Goal: Task Accomplishment & Management: Use online tool/utility

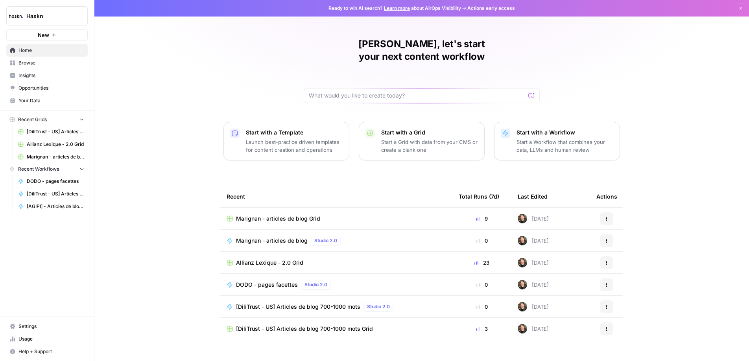
click at [33, 61] on span "Browse" at bounding box center [51, 62] width 66 height 7
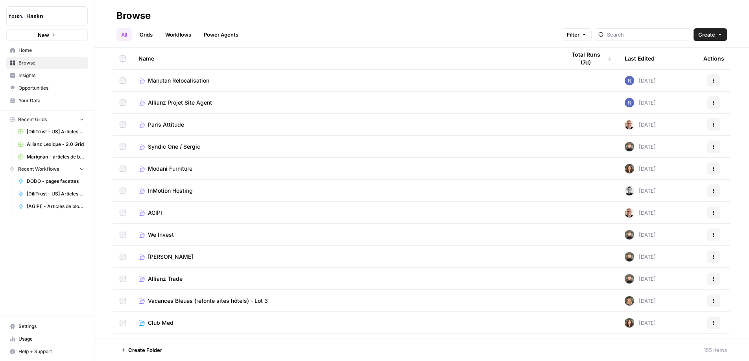
click at [656, 30] on div at bounding box center [643, 34] width 96 height 13
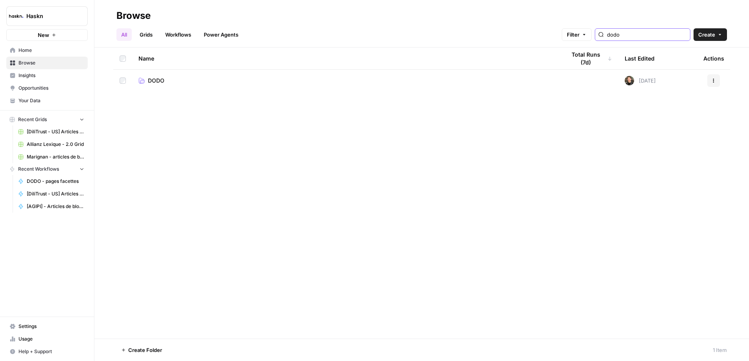
type input "dodo"
click at [170, 81] on link "DODO" at bounding box center [346, 81] width 415 height 8
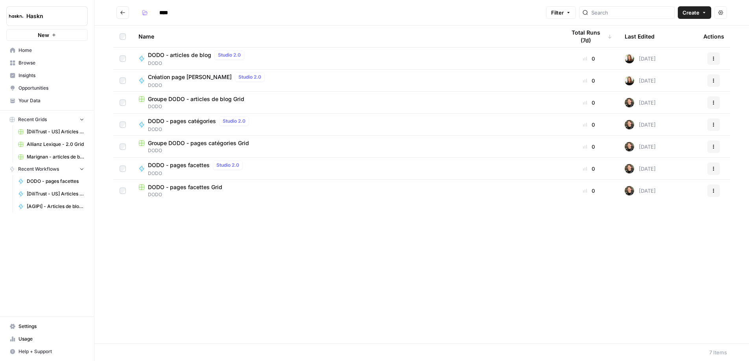
click at [184, 168] on span "DODO - pages facettes" at bounding box center [179, 165] width 62 height 8
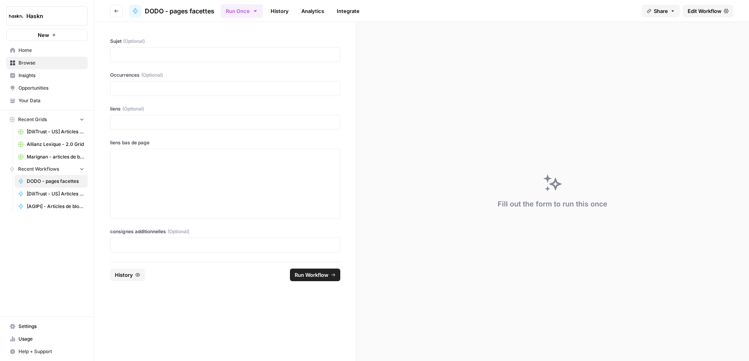
click at [691, 7] on span "Edit Workflow" at bounding box center [705, 11] width 34 height 8
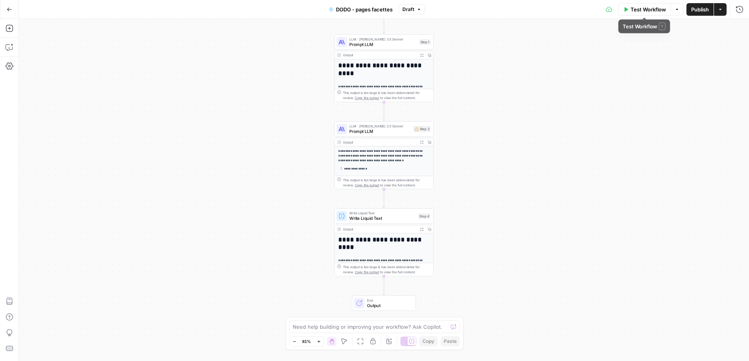
click at [643, 9] on span "Test Workflow" at bounding box center [648, 10] width 35 height 8
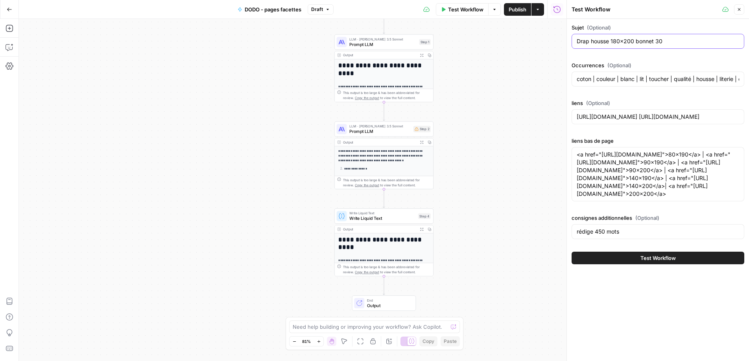
click at [651, 44] on input "Drap housse 180x200 bonnet 30" at bounding box center [658, 41] width 163 height 8
paste input "blanc"
type input "Drap housse blanc"
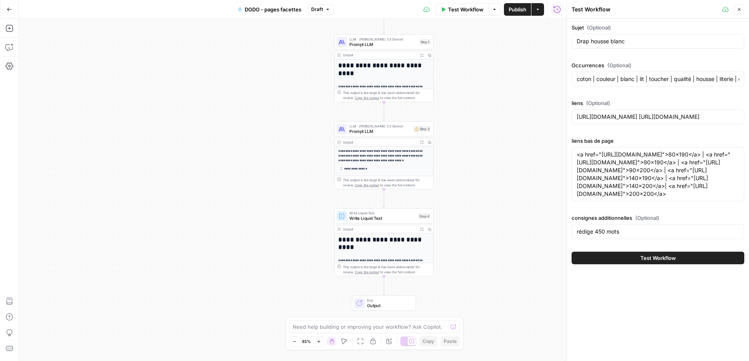
click at [640, 87] on div "Occurrences (Optional) coton | couleur | blanc | lit | toucher | qualité | hous…" at bounding box center [658, 75] width 173 height 28
click at [640, 81] on input "coton | couleur | blanc | lit | toucher | qualité | housse | literie | drap | m…" at bounding box center [658, 79] width 163 height 8
click at [626, 198] on textarea "<a href="[URL][DOMAIN_NAME]">80x190</a> | <a href="[URL][DOMAIN_NAME]">90x190</…" at bounding box center [658, 174] width 163 height 47
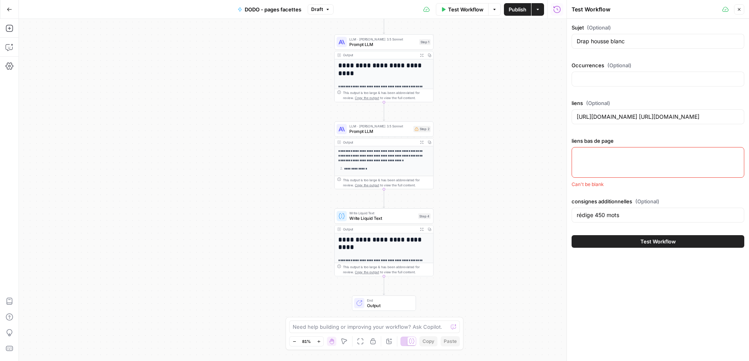
paste textarea "[URL][DOMAIN_NAME]"
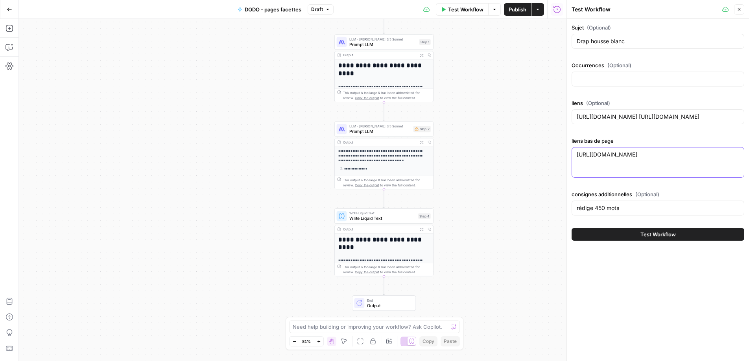
type textarea "[URL][DOMAIN_NAME]"
click at [620, 160] on div "[URL][DOMAIN_NAME] [URL][DOMAIN_NAME]" at bounding box center [658, 162] width 173 height 31
drag, startPoint x: 728, startPoint y: 159, endPoint x: 747, endPoint y: 157, distance: 19.4
click at [729, 159] on div "[URL][DOMAIN_NAME] [URL][DOMAIN_NAME]" at bounding box center [658, 162] width 173 height 31
click at [649, 118] on input "[URL][DOMAIN_NAME] [URL][DOMAIN_NAME]" at bounding box center [658, 117] width 163 height 8
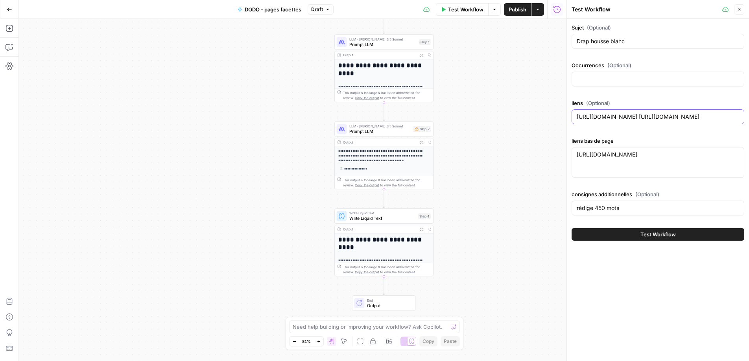
click at [649, 118] on input "[URL][DOMAIN_NAME] [URL][DOMAIN_NAME]" at bounding box center [658, 117] width 163 height 8
paste input "[URL][DOMAIN_NAME]"
type input "[URL][DOMAIN_NAME]"
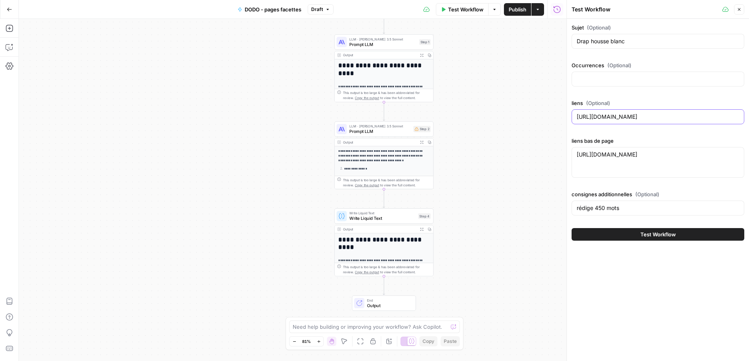
click at [572, 228] on button "Test Workflow" at bounding box center [658, 234] width 173 height 13
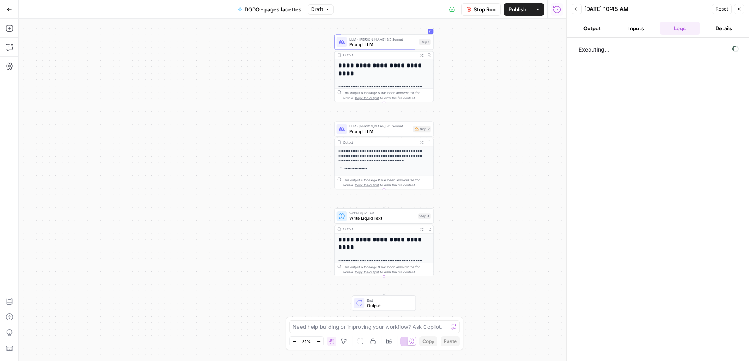
click at [475, 14] on div "Stop Run Publish Actions Run History" at bounding box center [450, 9] width 233 height 18
click at [475, 14] on button "Stop Run" at bounding box center [481, 9] width 39 height 13
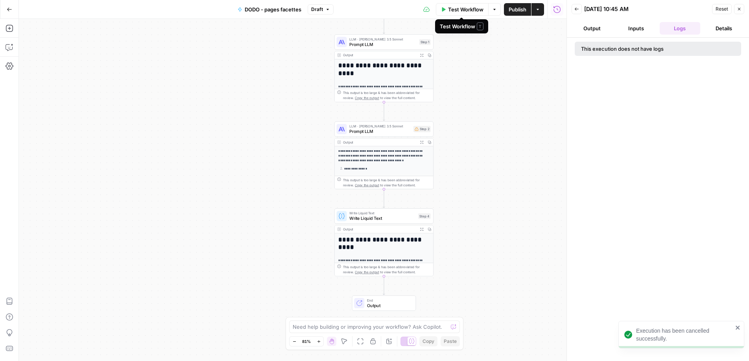
click at [465, 10] on span "Test Workflow" at bounding box center [465, 10] width 35 height 8
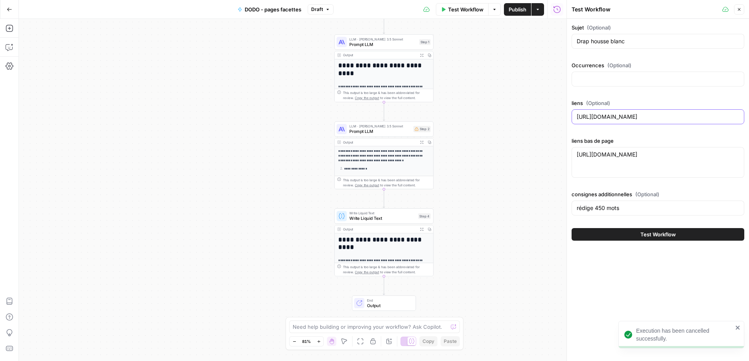
click at [679, 114] on input "[URL][DOMAIN_NAME]" at bounding box center [658, 117] width 163 height 8
type input "[URL][DOMAIN_NAME] [URL][DOMAIN_NAME] [URL][DOMAIN_NAME] [URL][DOMAIN_NAME] [UR…"
drag, startPoint x: 689, startPoint y: 117, endPoint x: 765, endPoint y: 111, distance: 76.9
click at [749, 111] on html "**********" at bounding box center [374, 180] width 749 height 361
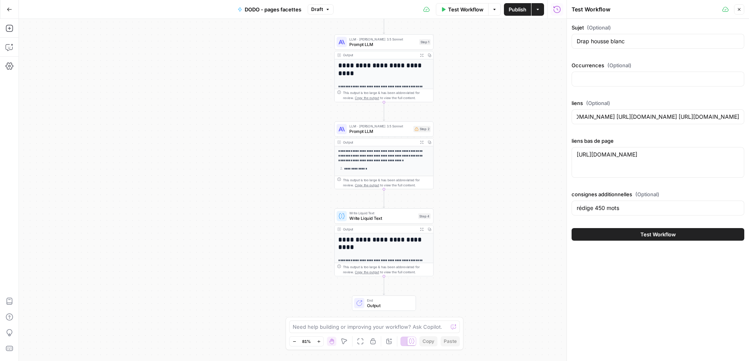
scroll to position [0, 0]
click at [597, 161] on div "[URL][DOMAIN_NAME] [URL][DOMAIN_NAME]" at bounding box center [658, 162] width 173 height 31
click at [595, 166] on div "[URL][DOMAIN_NAME] [URL][DOMAIN_NAME]" at bounding box center [658, 162] width 173 height 31
click at [731, 156] on textarea "[URL][DOMAIN_NAME]" at bounding box center [658, 155] width 163 height 8
type textarea "[URL][DOMAIN_NAME]"
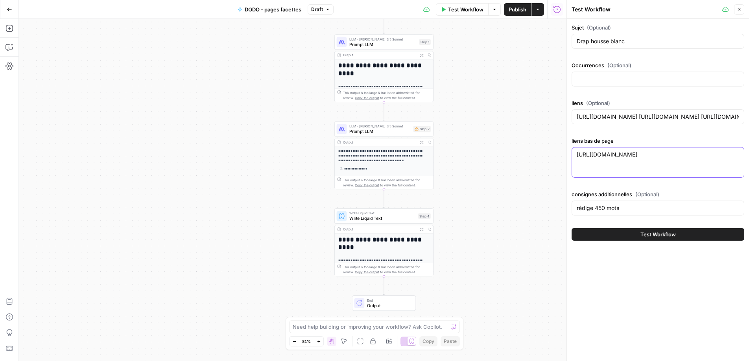
click at [614, 151] on textarea "[URL][DOMAIN_NAME]" at bounding box center [658, 155] width 163 height 8
click at [615, 151] on textarea "[URL][DOMAIN_NAME]" at bounding box center [658, 155] width 163 height 8
paste textarea "[URL][DOMAIN_NAME]"
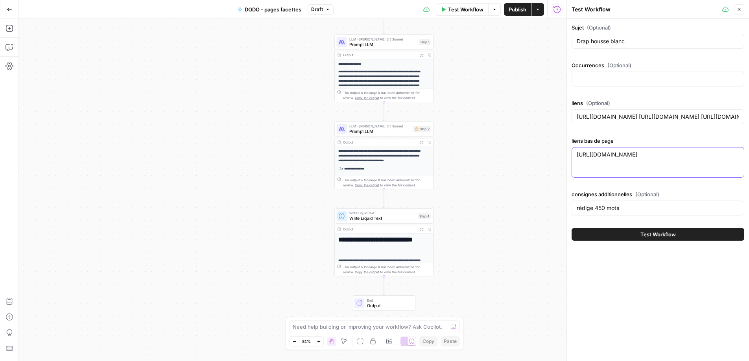
paste textarea "[URL][DOMAIN_NAME]"
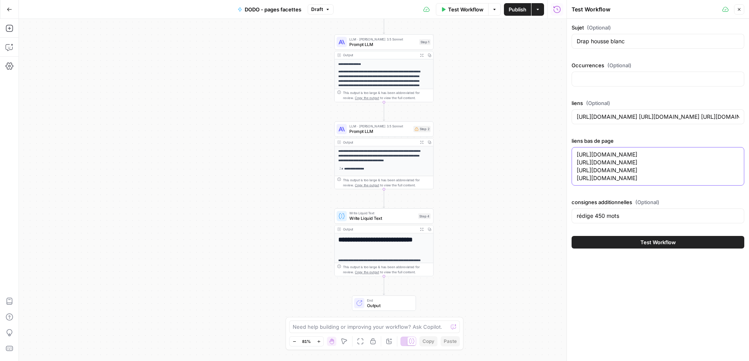
drag, startPoint x: 701, startPoint y: 179, endPoint x: 724, endPoint y: 179, distance: 23.2
click at [724, 179] on textarea "[URL][DOMAIN_NAME] [URL][DOMAIN_NAME] [URL][DOMAIN_NAME] [URL][DOMAIN_NAME]" at bounding box center [658, 166] width 163 height 31
paste textarea "[URL][DOMAIN_NAME]"
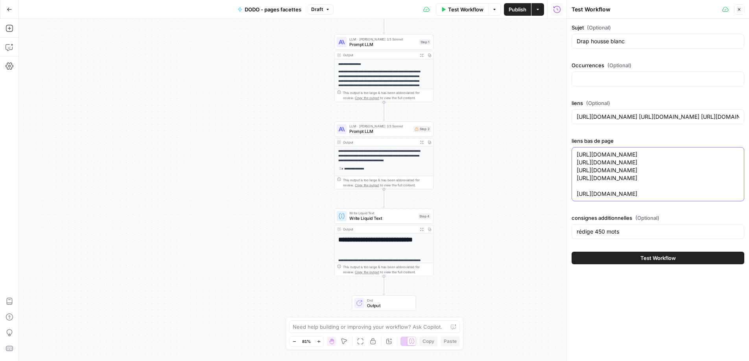
drag, startPoint x: 704, startPoint y: 195, endPoint x: 722, endPoint y: 192, distance: 18.8
click at [722, 192] on textarea "[URL][DOMAIN_NAME] [URL][DOMAIN_NAME] [URL][DOMAIN_NAME] [URL][DOMAIN_NAME] [UR…" at bounding box center [658, 174] width 163 height 47
click at [575, 195] on div "[URL][DOMAIN_NAME] [URL][DOMAIN_NAME] [URL][DOMAIN_NAME] [URL][DOMAIN_NAME] [UR…" at bounding box center [658, 174] width 173 height 54
drag, startPoint x: 577, startPoint y: 194, endPoint x: 574, endPoint y: 202, distance: 8.8
click at [577, 194] on textarea "[URL][DOMAIN_NAME] [URL][DOMAIN_NAME] [URL][DOMAIN_NAME] [URL][DOMAIN_NAME] [UR…" at bounding box center [658, 174] width 163 height 47
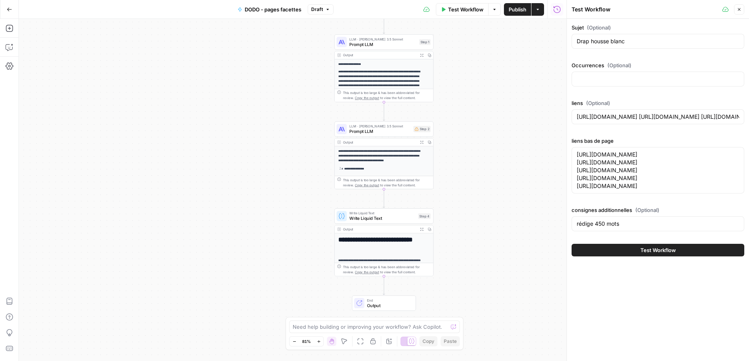
drag, startPoint x: 739, startPoint y: 188, endPoint x: 588, endPoint y: 187, distance: 150.7
click at [589, 187] on div "[URL][DOMAIN_NAME] [URL][DOMAIN_NAME] [URL][DOMAIN_NAME] [URL][DOMAIN_NAME] [UR…" at bounding box center [658, 170] width 173 height 46
click at [586, 187] on textarea "[URL][DOMAIN_NAME] [URL][DOMAIN_NAME] [URL][DOMAIN_NAME] [URL][DOMAIN_NAME] [UR…" at bounding box center [658, 170] width 163 height 39
drag, startPoint x: 578, startPoint y: 186, endPoint x: 734, endPoint y: 187, distance: 156.6
click at [734, 187] on textarea "[URL][DOMAIN_NAME] [URL][DOMAIN_NAME] [URL][DOMAIN_NAME] [URL][DOMAIN_NAME] [UR…" at bounding box center [658, 170] width 163 height 39
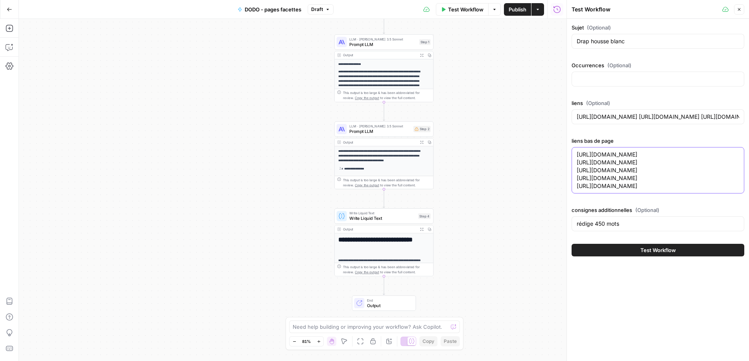
click at [730, 188] on textarea "[URL][DOMAIN_NAME] [URL][DOMAIN_NAME] [URL][DOMAIN_NAME] [URL][DOMAIN_NAME] [UR…" at bounding box center [658, 170] width 163 height 39
drag, startPoint x: 745, startPoint y: 185, endPoint x: 740, endPoint y: 187, distance: 5.7
click at [745, 185] on div "Sujet (Optional) Drap housse blanc Occurrences (Optional) liens (Optional) [URL…" at bounding box center [658, 140] width 182 height 242
click at [733, 186] on textarea "[URL][DOMAIN_NAME] [URL][DOMAIN_NAME] [URL][DOMAIN_NAME] [URL][DOMAIN_NAME] [UR…" at bounding box center [658, 170] width 163 height 39
paste textarea "[URL][DOMAIN_NAME]"
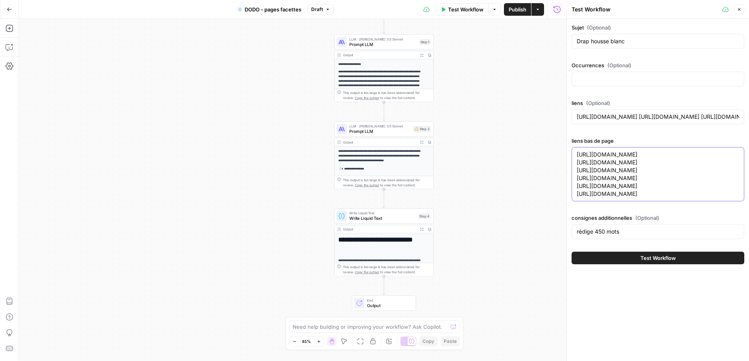
drag, startPoint x: 700, startPoint y: 194, endPoint x: 715, endPoint y: 192, distance: 15.4
click at [715, 192] on textarea "[URL][DOMAIN_NAME] [URL][DOMAIN_NAME] [URL][DOMAIN_NAME] [URL][DOMAIN_NAME] [UR…" at bounding box center [658, 174] width 163 height 47
drag, startPoint x: 739, startPoint y: 162, endPoint x: 573, endPoint y: 161, distance: 166.1
click at [573, 161] on div "[URL][DOMAIN_NAME] [URL][DOMAIN_NAME] [URL][DOMAIN_NAME] [URL][DOMAIN_NAME] [UR…" at bounding box center [658, 174] width 173 height 54
drag, startPoint x: 578, startPoint y: 163, endPoint x: 741, endPoint y: 162, distance: 162.9
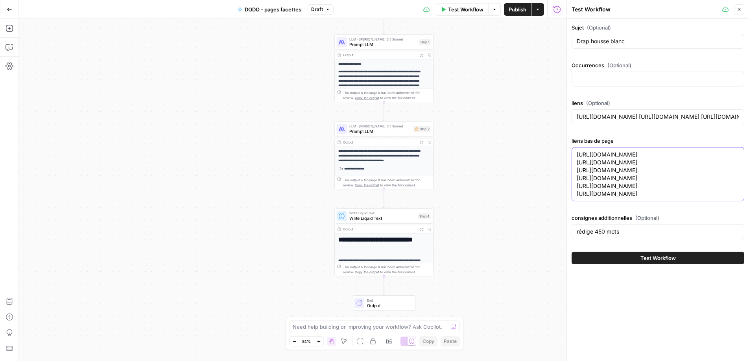
click at [741, 162] on div "[URL][DOMAIN_NAME] [URL][DOMAIN_NAME] [URL][DOMAIN_NAME] [URL][DOMAIN_NAME] [UR…" at bounding box center [658, 174] width 173 height 54
click at [740, 163] on div "[URL][DOMAIN_NAME] [URL][DOMAIN_NAME] [URL][DOMAIN_NAME] [URL][DOMAIN_NAME] [UR…" at bounding box center [658, 174] width 173 height 54
click at [738, 161] on textarea "[URL][DOMAIN_NAME] [URL][DOMAIN_NAME] [URL][DOMAIN_NAME] [URL][DOMAIN_NAME] [UR…" at bounding box center [658, 174] width 163 height 47
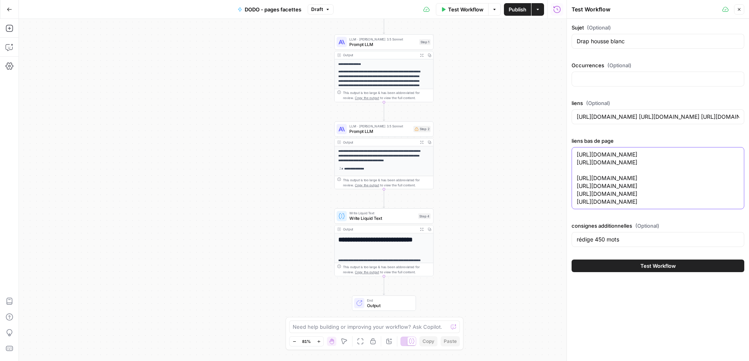
paste textarea "[URL][DOMAIN_NAME]"
drag, startPoint x: 701, startPoint y: 168, endPoint x: 713, endPoint y: 169, distance: 12.3
click at [711, 169] on textarea "[URL][DOMAIN_NAME] [URL][DOMAIN_NAME] [URL][DOMAIN_NAME] [URL][DOMAIN_NAME] [UR…" at bounding box center [658, 178] width 163 height 55
click at [738, 171] on textarea "[URL][DOMAIN_NAME] [URL][DOMAIN_NAME] [URL][DOMAIN_NAME] [URL][DOMAIN_NAME] [UR…" at bounding box center [658, 178] width 163 height 55
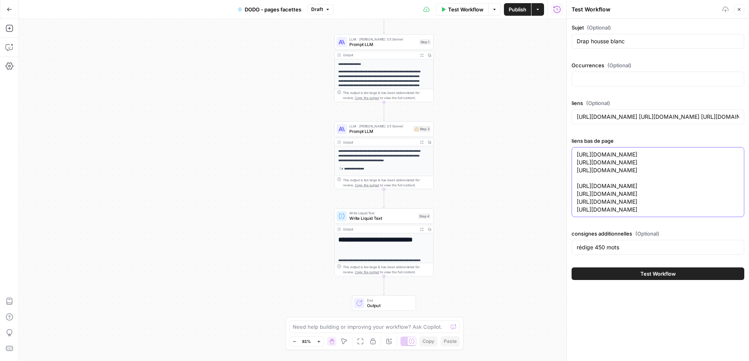
paste textarea "[URL][DOMAIN_NAME]"
drag, startPoint x: 712, startPoint y: 175, endPoint x: 704, endPoint y: 172, distance: 8.5
click at [701, 177] on textarea "[URL][DOMAIN_NAME] [URL][DOMAIN_NAME] [URL][DOMAIN_NAME] [URL][DOMAIN_NAME] [UR…" at bounding box center [658, 182] width 163 height 63
type textarea "[URL][DOMAIN_NAME] [URL][DOMAIN_NAME] [URL][DOMAIN_NAME] [URL][DOMAIN_NAME] [UR…"
click at [655, 244] on input "rédige 450 mots" at bounding box center [658, 248] width 163 height 8
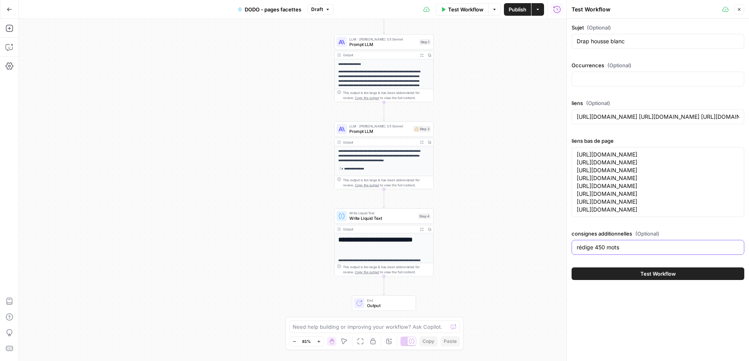
click at [653, 246] on input "rédige 450 mots" at bounding box center [658, 248] width 163 height 8
click at [597, 250] on input "rédige 450 mots. Mëme si la percale figure dans les occurrences, ce n'est pas l…" at bounding box center [658, 248] width 163 height 8
type input "rédige 450 mots. Mëme si la percale figure dans les occurrences, ce n'est pas l…"
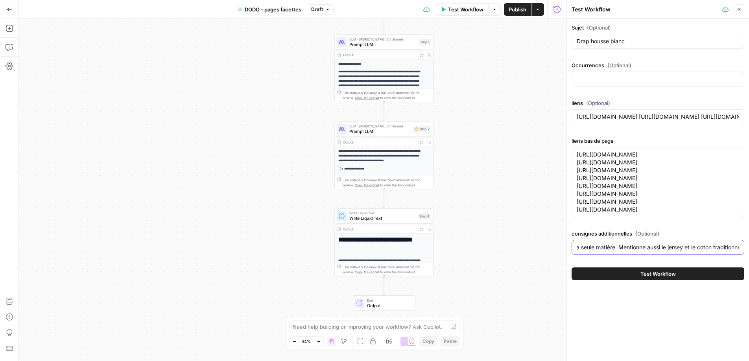
scroll to position [0, 0]
drag, startPoint x: 597, startPoint y: 78, endPoint x: 592, endPoint y: 82, distance: 6.5
click at [594, 80] on input "Occurrences (Optional)" at bounding box center [658, 79] width 163 height 8
paste input "coton | blanc | lit | housse | drap | couette | percale | housse de couette | q…"
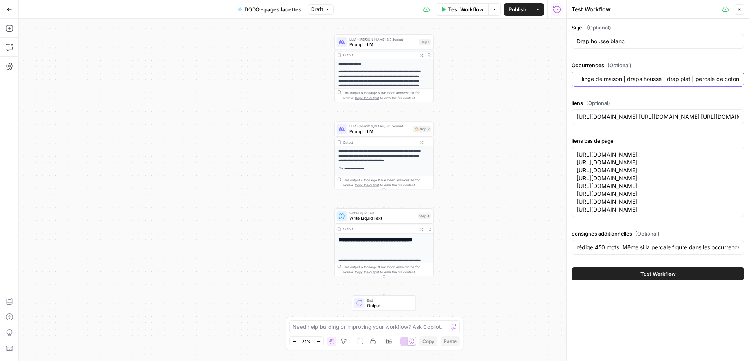
type input "coton | blanc | lit | housse | drap | couette | percale | housse de couette | q…"
click at [634, 270] on button "Test Workflow" at bounding box center [658, 274] width 173 height 13
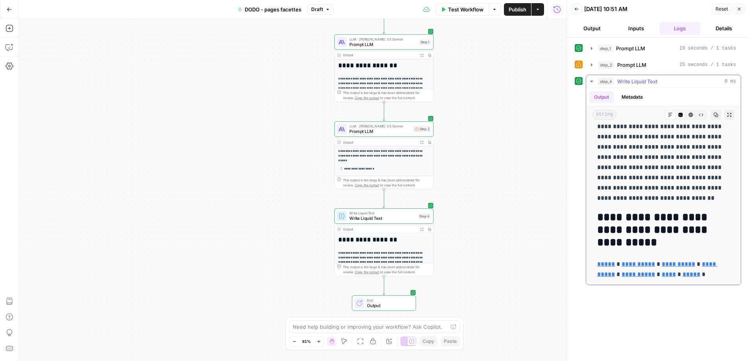
scroll to position [609, 0]
drag, startPoint x: 599, startPoint y: 137, endPoint x: 732, endPoint y: 275, distance: 191.5
copy div "**********"
click at [457, 11] on span "Test Workflow" at bounding box center [465, 10] width 35 height 8
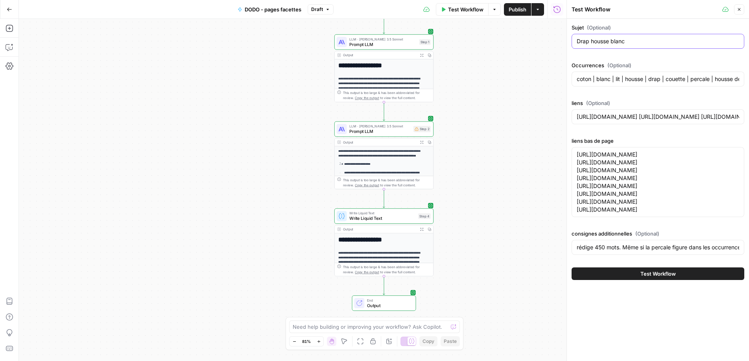
click at [633, 40] on input "Drap housse blanc" at bounding box center [658, 41] width 163 height 8
click at [632, 40] on input "Drap housse blanc" at bounding box center [658, 41] width 163 height 8
paste input "eige"
type input "Drap [PERSON_NAME] beige"
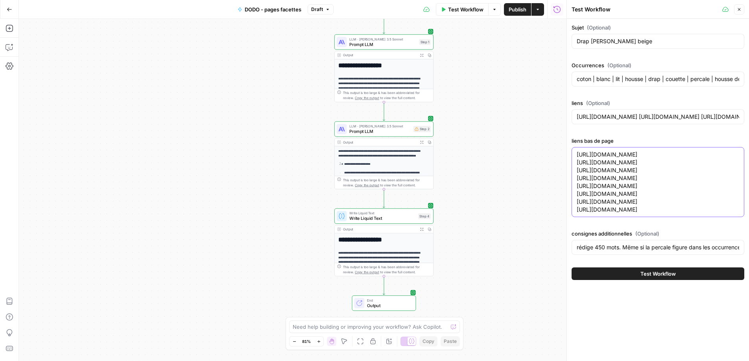
click at [713, 155] on textarea "[URL][DOMAIN_NAME] [URL][DOMAIN_NAME] [URL][DOMAIN_NAME] [URL][DOMAIN_NAME] [UR…" at bounding box center [658, 182] width 163 height 63
drag, startPoint x: 714, startPoint y: 157, endPoint x: 706, endPoint y: 152, distance: 9.4
click at [702, 156] on textarea "[URL][DOMAIN_NAME] [URL][DOMAIN_NAME] [URL][DOMAIN_NAME] [URL][DOMAIN_NAME] [UR…" at bounding box center [658, 182] width 163 height 63
type textarea "[URL][DOMAIN_NAME] [URL][DOMAIN_NAME] [URL][DOMAIN_NAME] [URL][DOMAIN_NAME] [UR…"
click at [668, 61] on label "Occurrences (Optional)" at bounding box center [658, 65] width 173 height 8
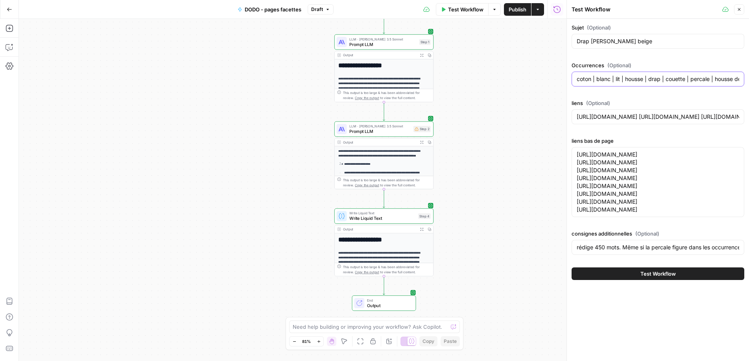
click at [668, 75] on input "coton | blanc | lit | housse | drap | couette | percale | housse de couette | q…" at bounding box center [658, 79] width 163 height 8
click at [614, 78] on input "coton | blanc | lit | housse | drap | couette | percale | housse de couette | q…" at bounding box center [658, 79] width 163 height 8
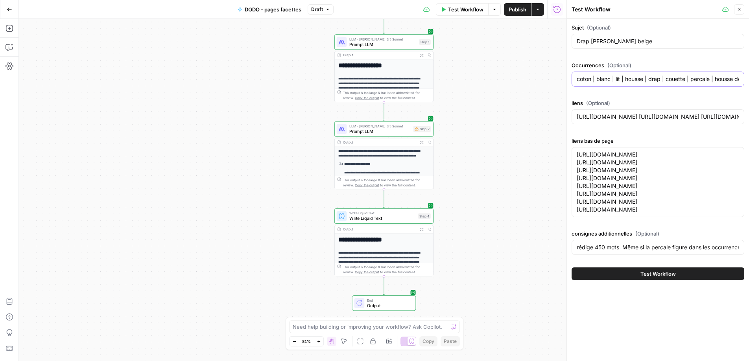
click at [614, 78] on input "coton | blanc | lit | housse | drap | couette | percale | housse de couette | q…" at bounding box center [658, 79] width 163 height 8
paste input "qualité | housse | drap | beige | percale | besoin | gris | maison | bleu | cha…"
type input "coton | blanc | lit | qualité | housse | drap | beige | percale | besoin | gris…"
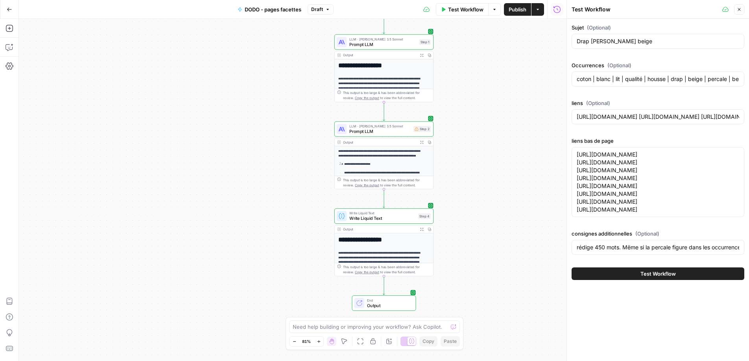
click at [627, 269] on button "Test Workflow" at bounding box center [658, 274] width 173 height 13
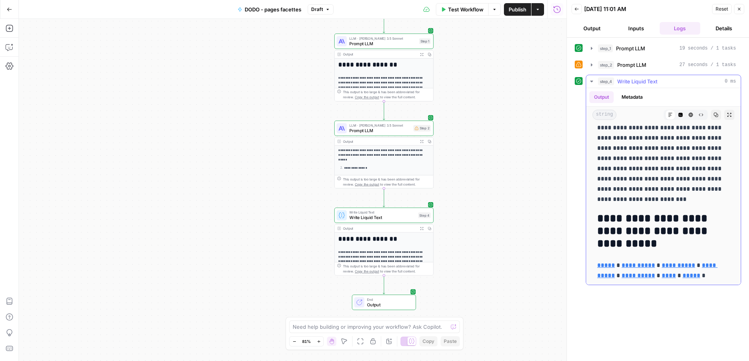
scroll to position [637, 0]
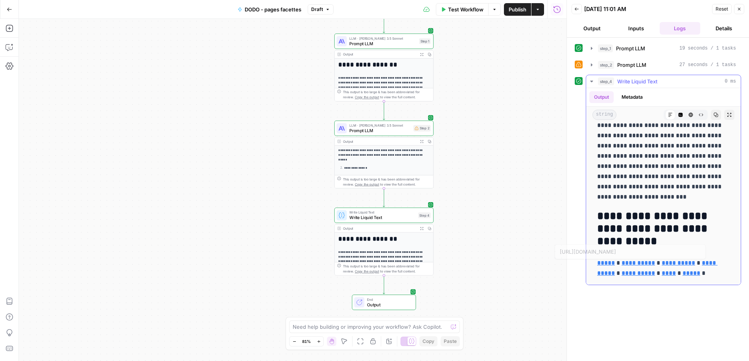
drag, startPoint x: 608, startPoint y: 139, endPoint x: 706, endPoint y: 273, distance: 165.8
copy div "**********"
